Goal: Obtain resource: Download file/media

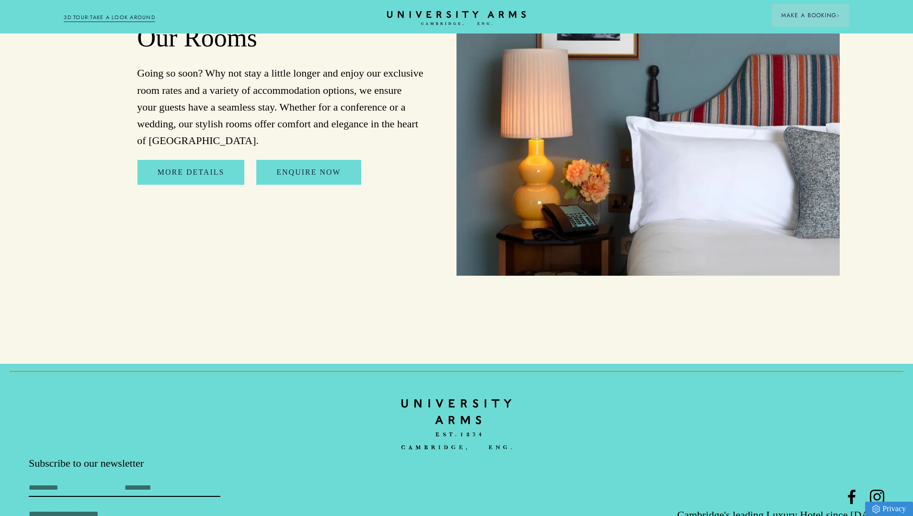
scroll to position [4597, 0]
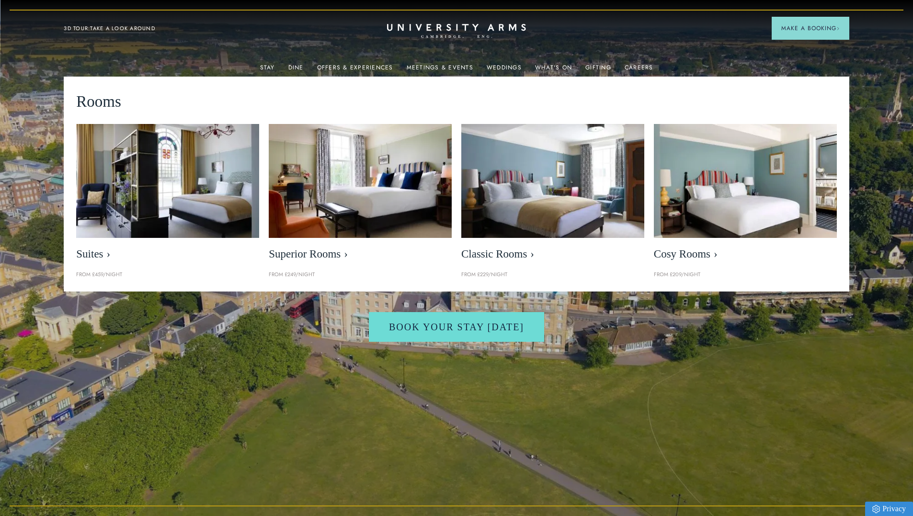
click at [267, 62] on div "Stay" at bounding box center [267, 66] width 15 height 19
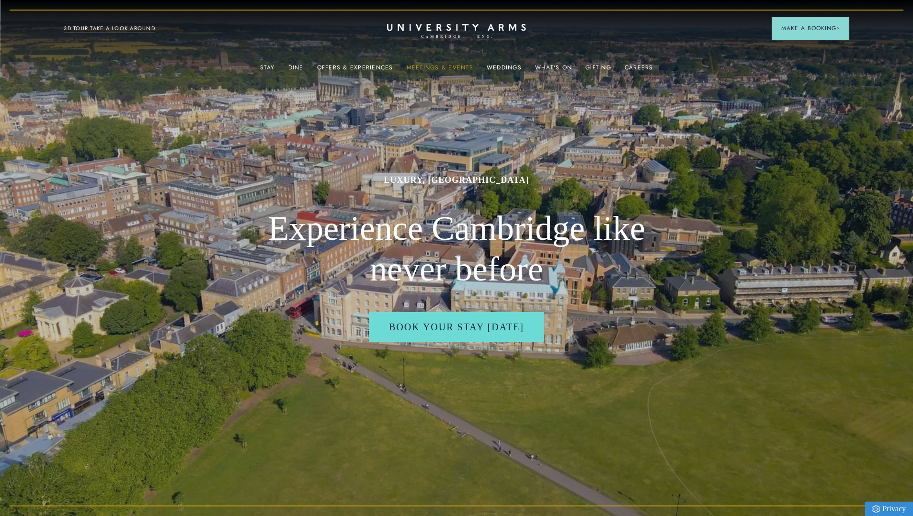
click at [438, 71] on link "Meetings & Events" at bounding box center [440, 70] width 67 height 12
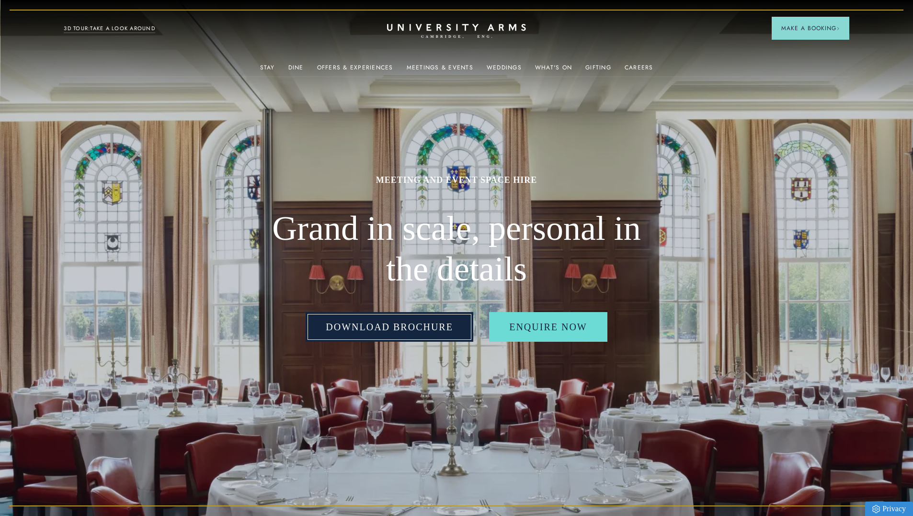
click at [414, 336] on link "Download Brochure" at bounding box center [390, 327] width 168 height 30
